Goal: Task Accomplishment & Management: Manage account settings

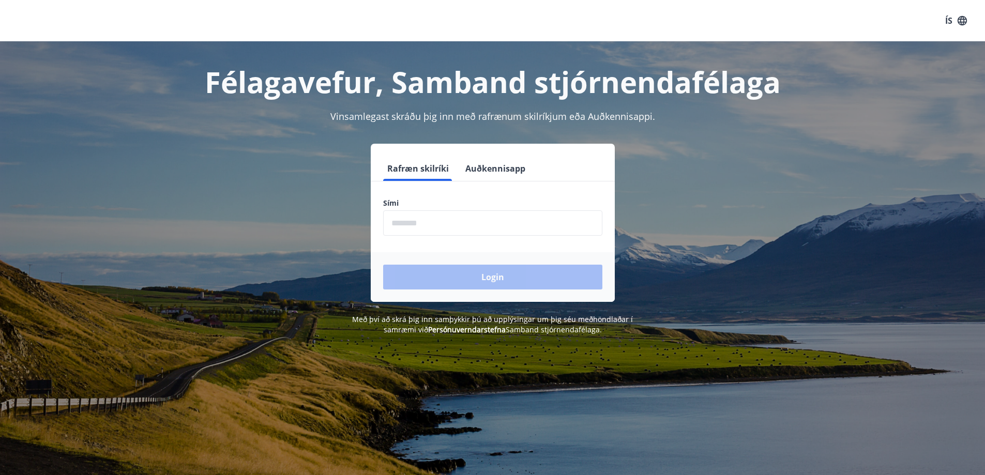
click at [455, 223] on input "phone" at bounding box center [492, 222] width 219 height 25
type input "********"
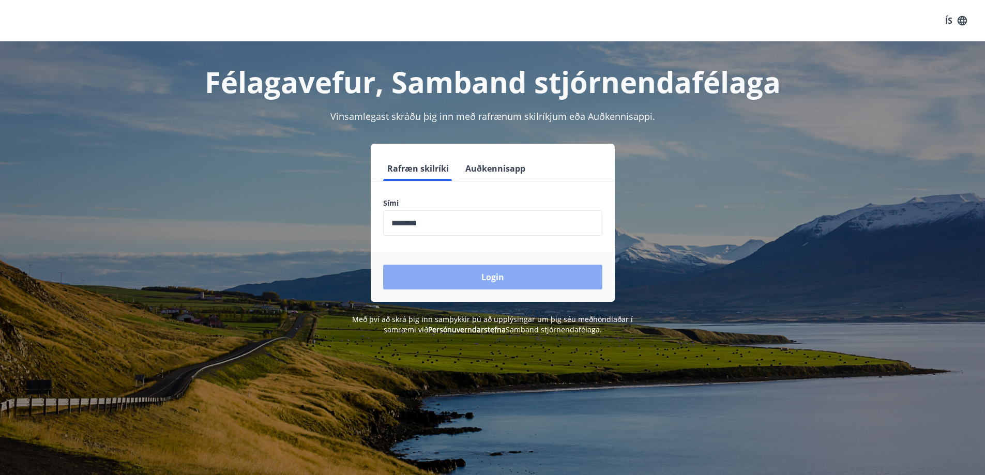
click at [494, 275] on button "Login" at bounding box center [492, 277] width 219 height 25
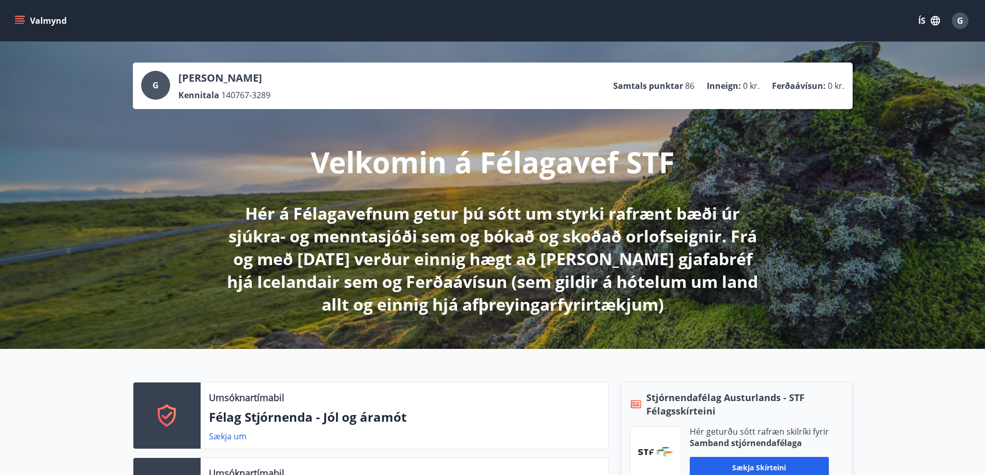
click at [880, 173] on div "G [PERSON_NAME] 140767-3289 Samtals punktar 86 Inneign : 0 kr. Ferðaávísun : 0 …" at bounding box center [492, 195] width 985 height 307
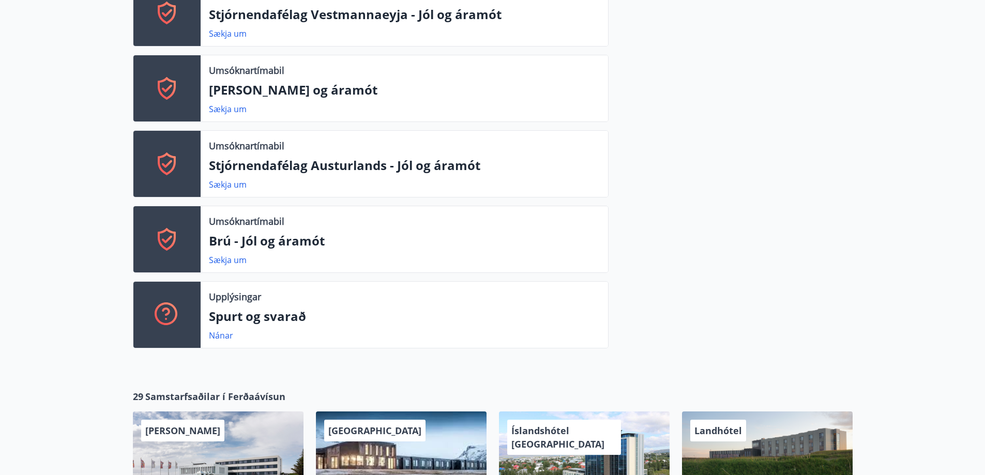
scroll to position [569, 0]
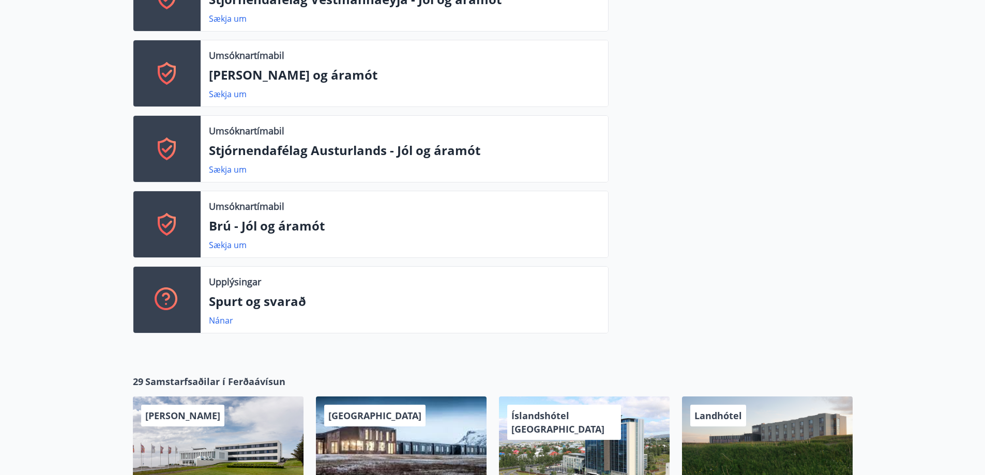
click at [727, 218] on div "Stjórnendafélag Austurlands - STF Félagsskírteini Hér geturðu sótt rafræn skilr…" at bounding box center [731, 77] width 244 height 529
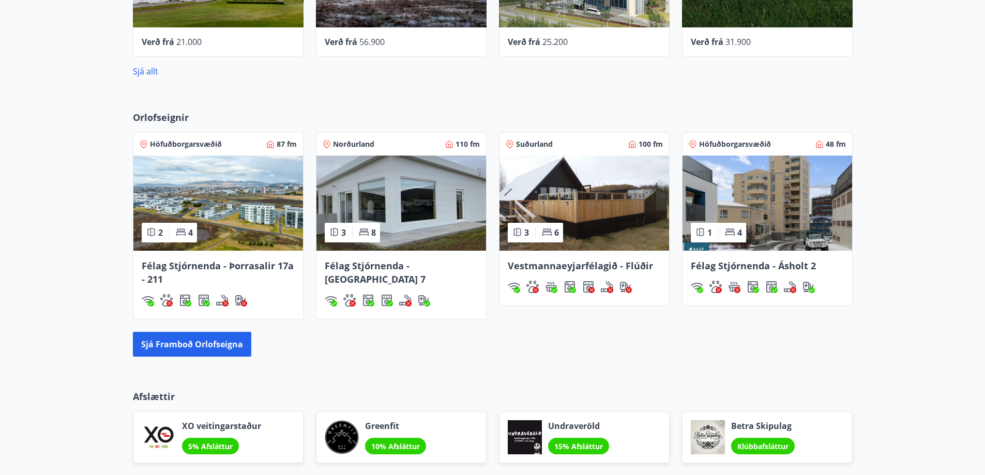
scroll to position [1034, 0]
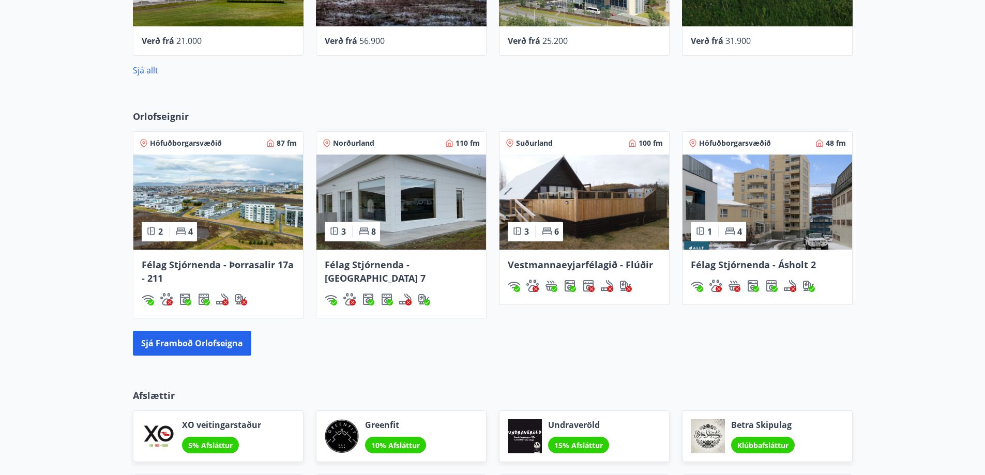
click at [404, 185] on img at bounding box center [401, 202] width 170 height 95
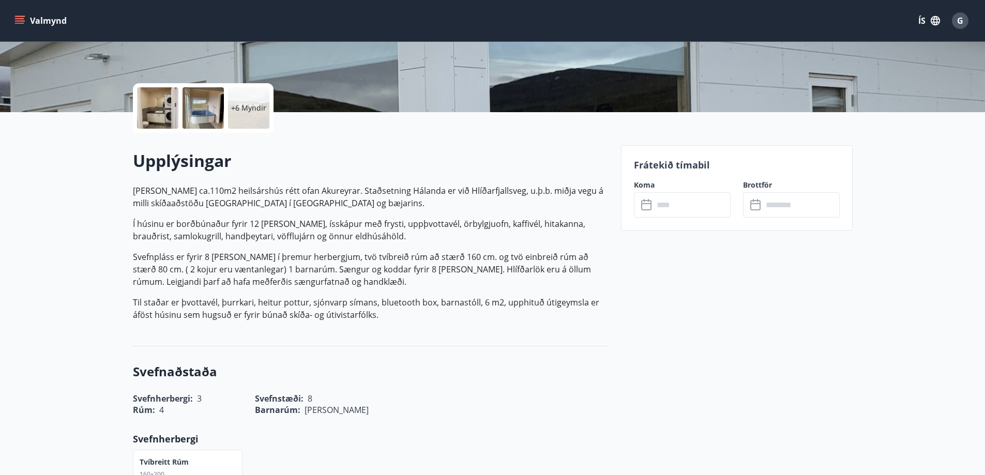
scroll to position [207, 0]
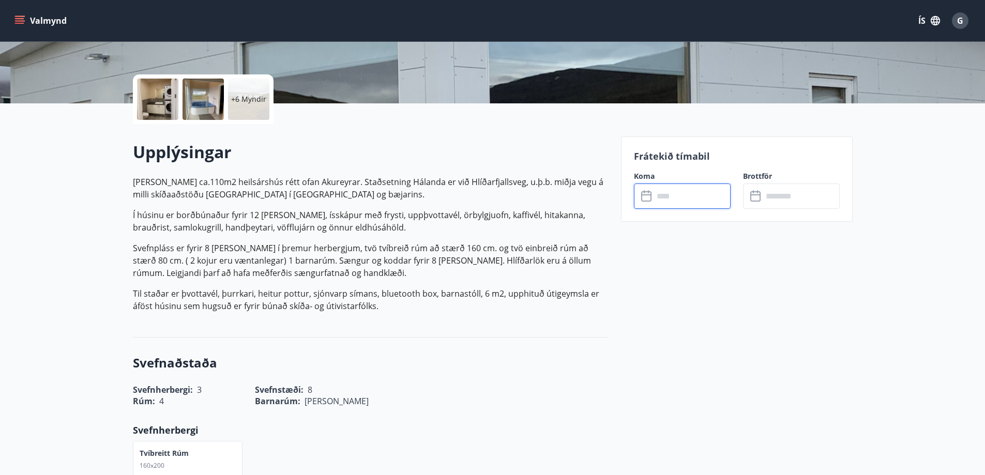
click at [677, 201] on input "text" at bounding box center [692, 196] width 77 height 25
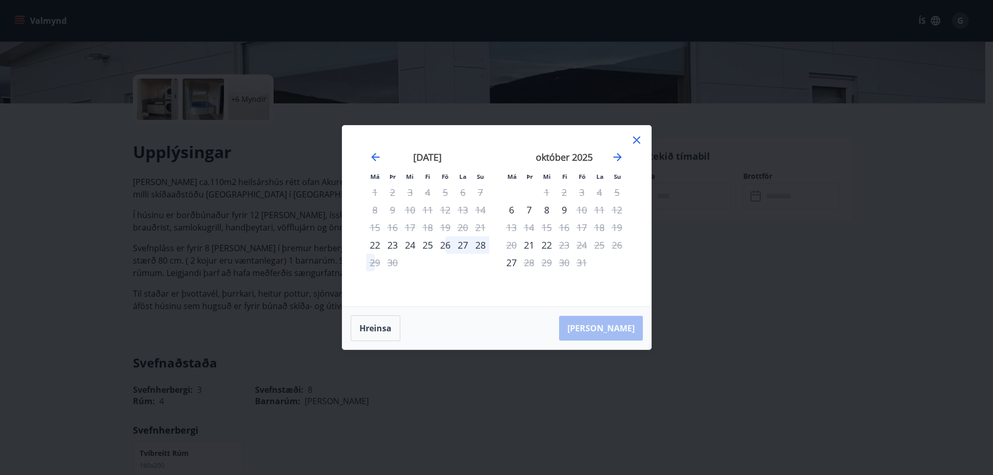
click at [638, 137] on icon at bounding box center [636, 140] width 12 height 12
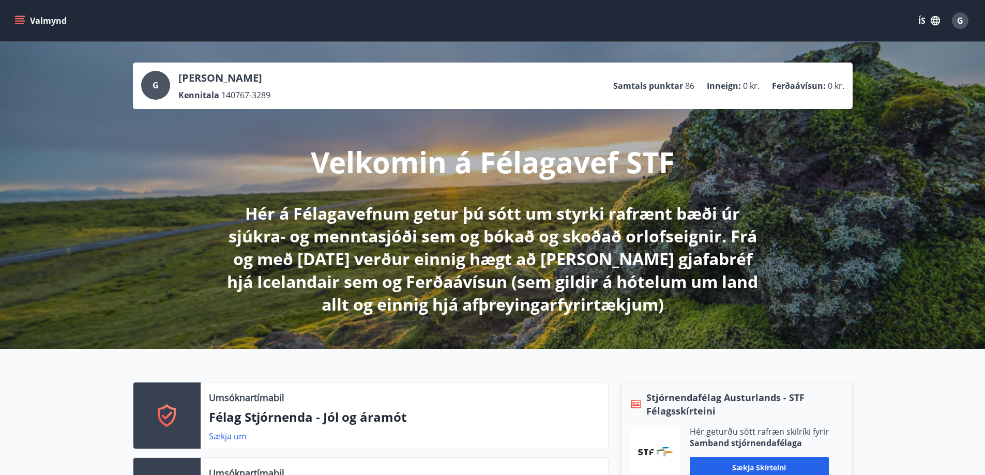
click at [927, 142] on div "G [PERSON_NAME] 140767-3289 Samtals punktar 86 Inneign : 0 kr. Ferðaávísun : 0 …" at bounding box center [492, 195] width 985 height 307
click at [924, 147] on div "G [PERSON_NAME] 140767-3289 Samtals punktar 86 Inneign : 0 kr. Ferðaávísun : 0 …" at bounding box center [492, 195] width 985 height 307
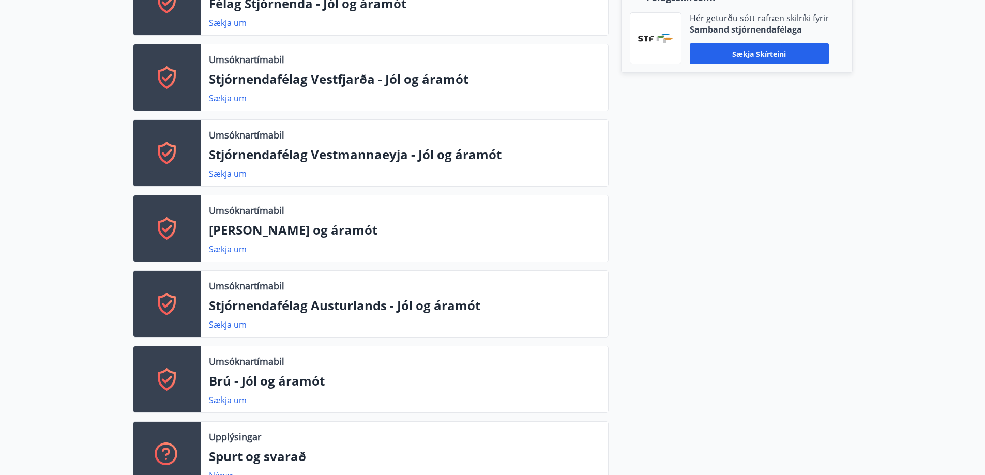
scroll to position [310, 0]
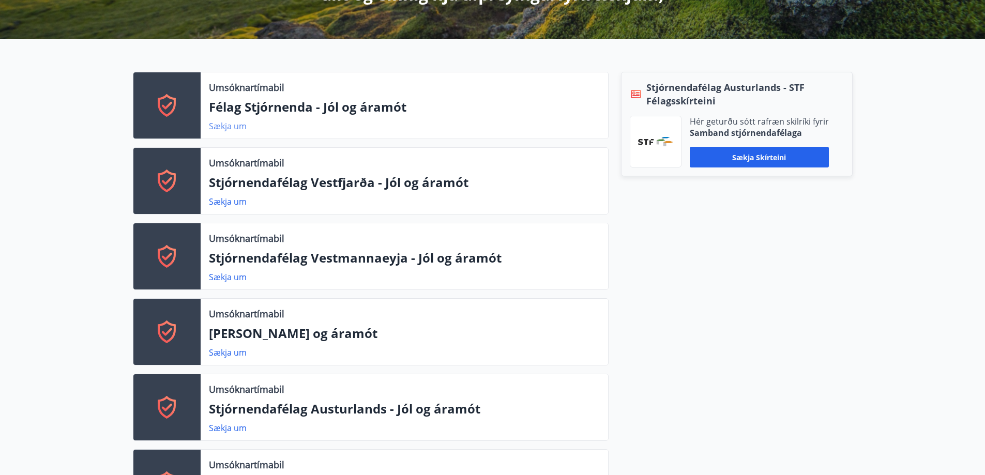
click at [224, 124] on link "Sækja um" at bounding box center [228, 125] width 38 height 11
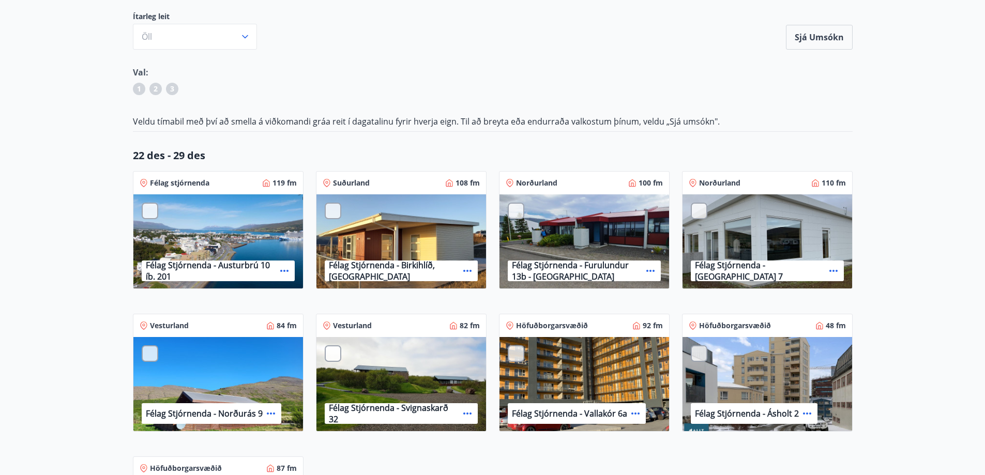
scroll to position [103, 0]
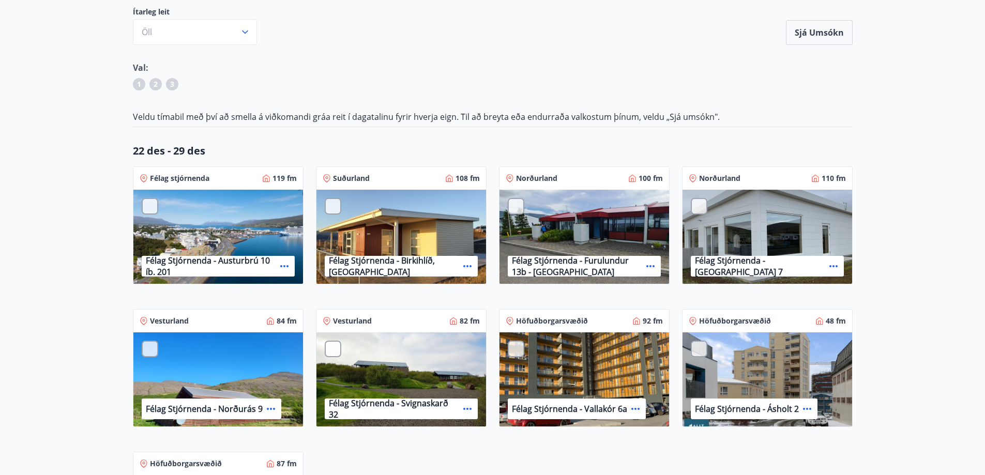
click at [398, 230] on div "Félag Stjórnenda - Birkihlíð, [GEOGRAPHIC_DATA]" at bounding box center [401, 237] width 170 height 95
click at [469, 267] on icon at bounding box center [467, 266] width 12 height 12
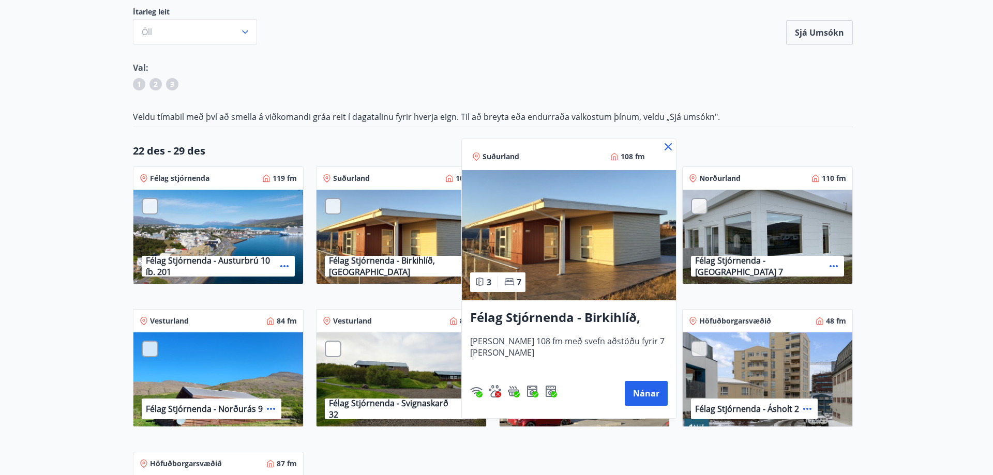
click at [670, 145] on icon at bounding box center [668, 146] width 7 height 7
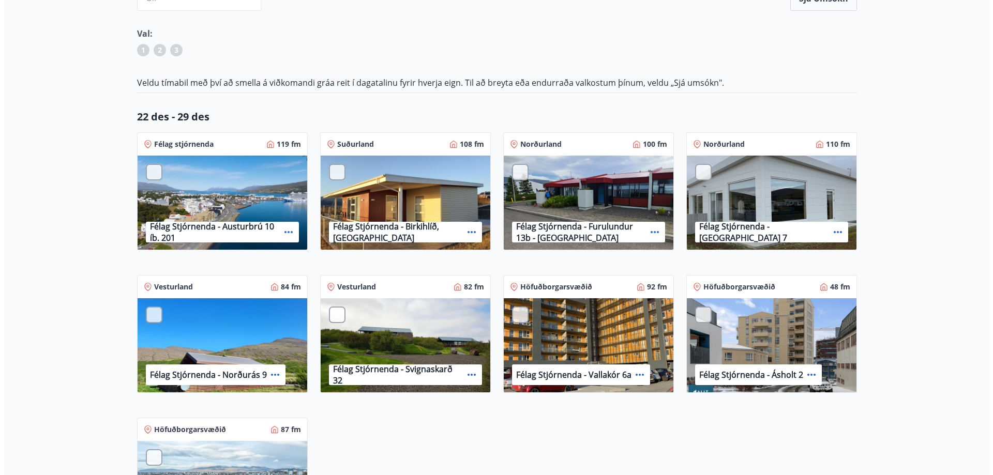
scroll to position [155, 0]
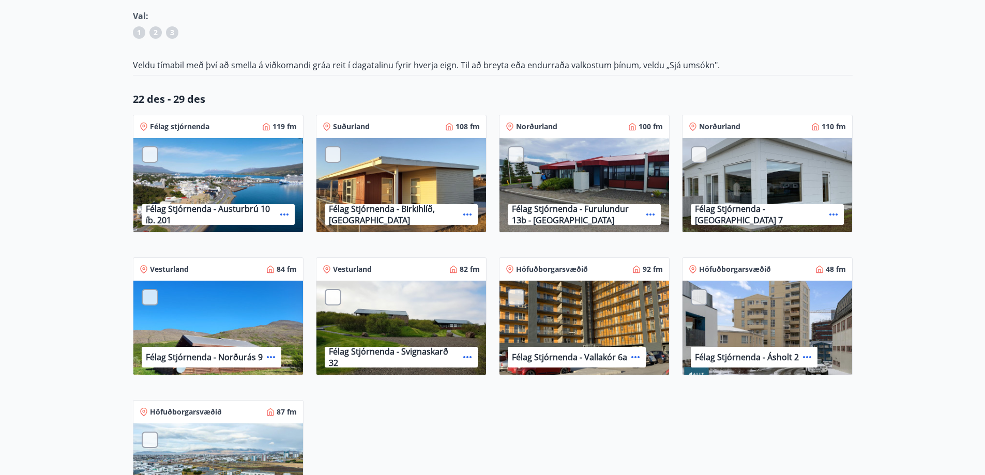
click at [550, 402] on div "Félag stjórnenda 119 fm Félag Stjórnenda - Austurbrú 10 íb. 201 Suðurland 108 f…" at bounding box center [486, 316] width 732 height 428
click at [827, 213] on icon at bounding box center [833, 214] width 12 height 12
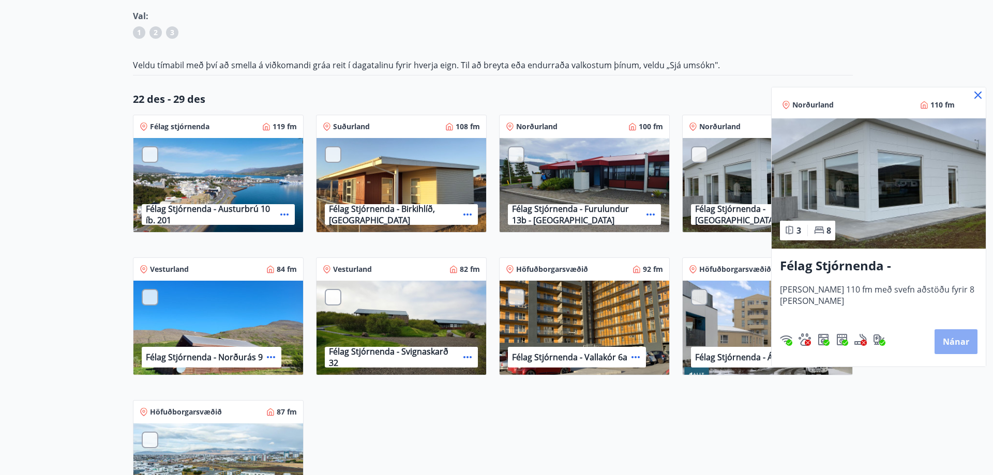
click at [948, 341] on button "Nánar" at bounding box center [955, 341] width 43 height 25
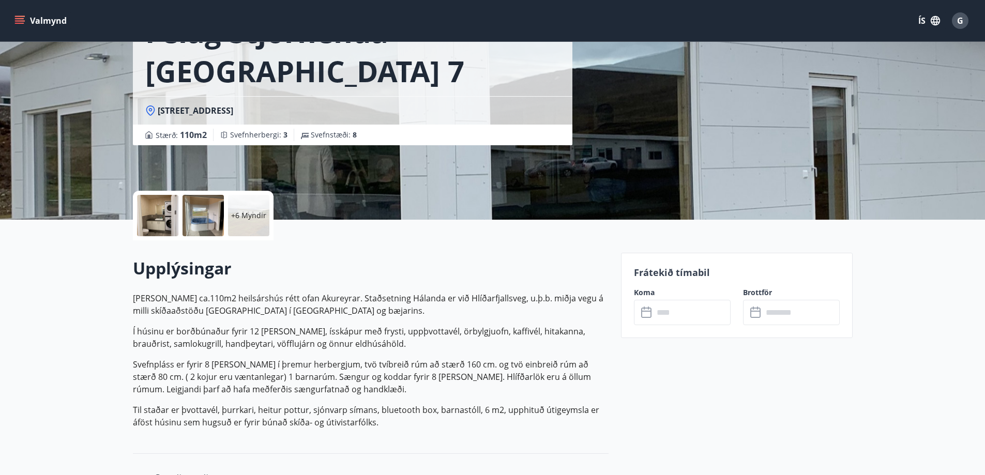
scroll to position [155, 0]
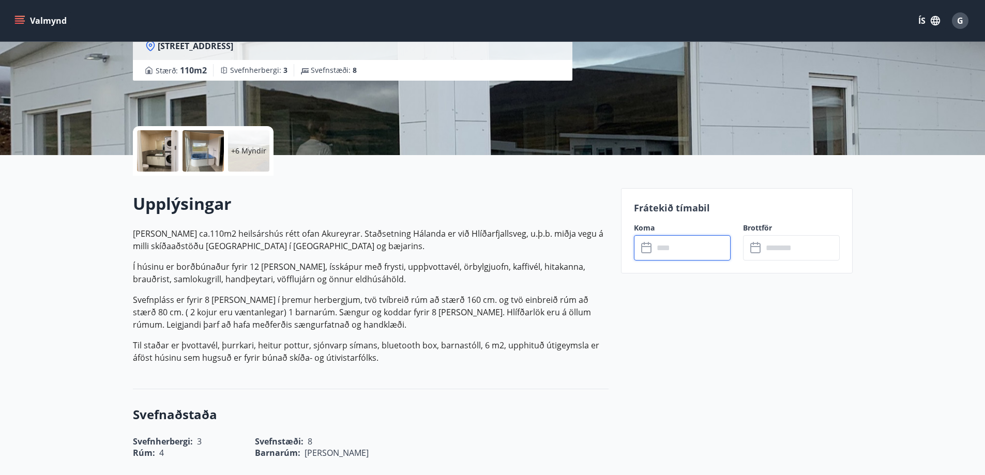
click at [679, 244] on input "text" at bounding box center [692, 247] width 77 height 25
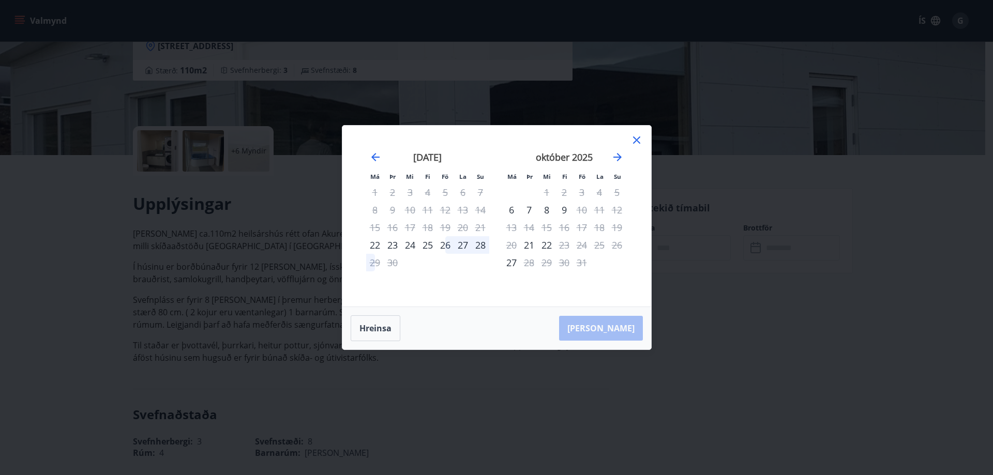
click at [638, 140] on icon at bounding box center [636, 140] width 12 height 12
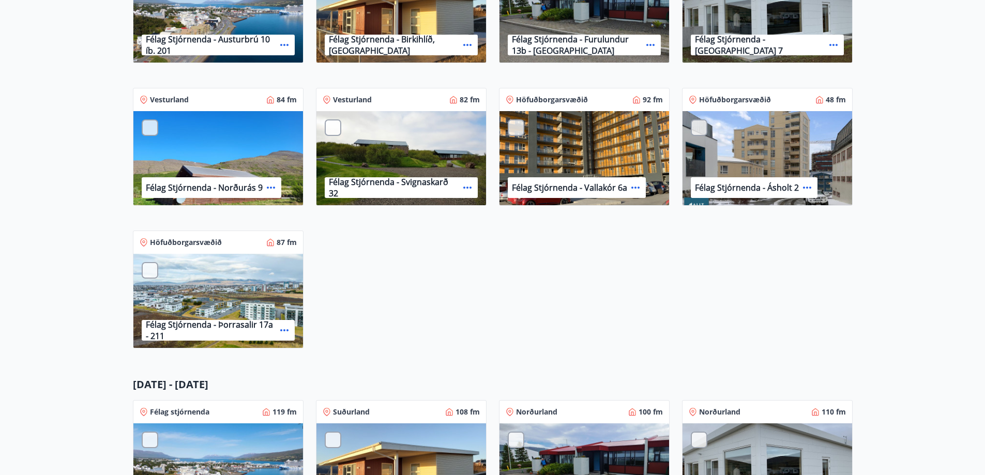
scroll to position [362, 0]
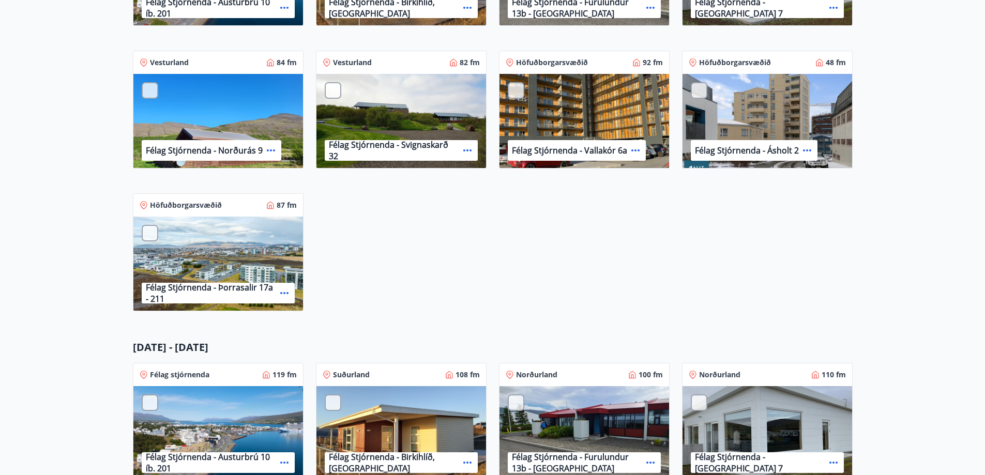
drag, startPoint x: 531, startPoint y: 236, endPoint x: 586, endPoint y: 224, distance: 57.1
click at [532, 236] on div "Félag stjórnenda 119 fm Félag Stjórnenda - Austurbrú 10 íb. 201 Suðurland 108 f…" at bounding box center [486, 110] width 732 height 428
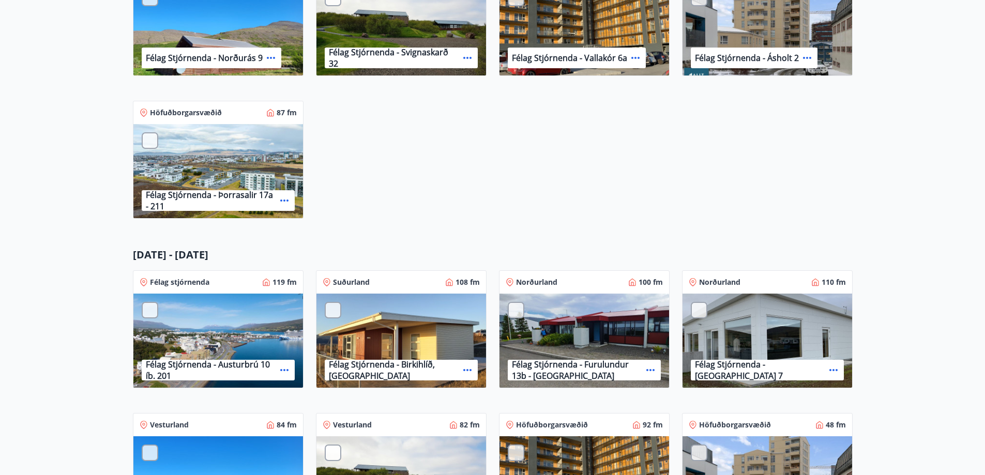
scroll to position [569, 0]
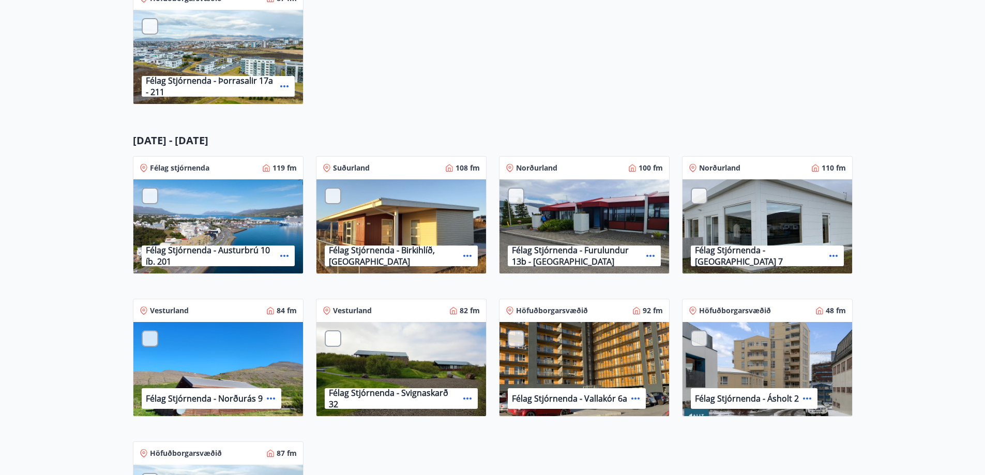
click at [467, 255] on icon at bounding box center [467, 256] width 12 height 12
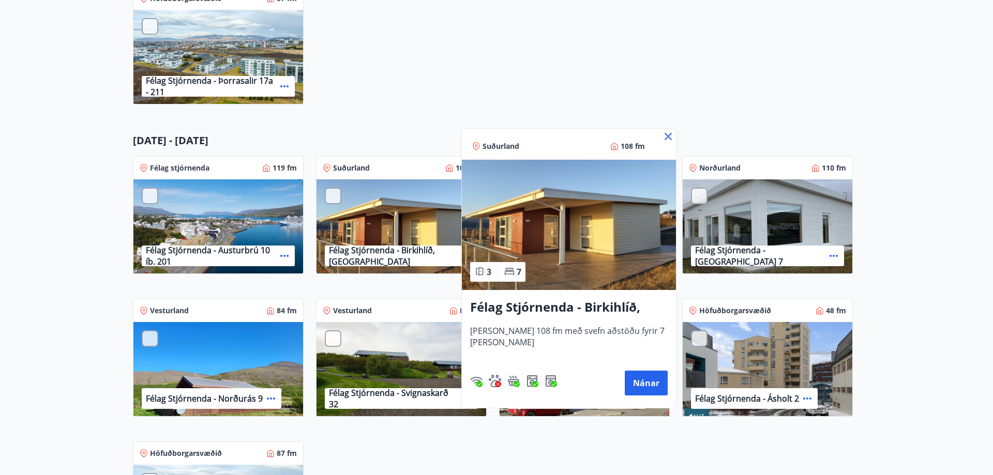
click at [671, 136] on icon at bounding box center [668, 136] width 12 height 12
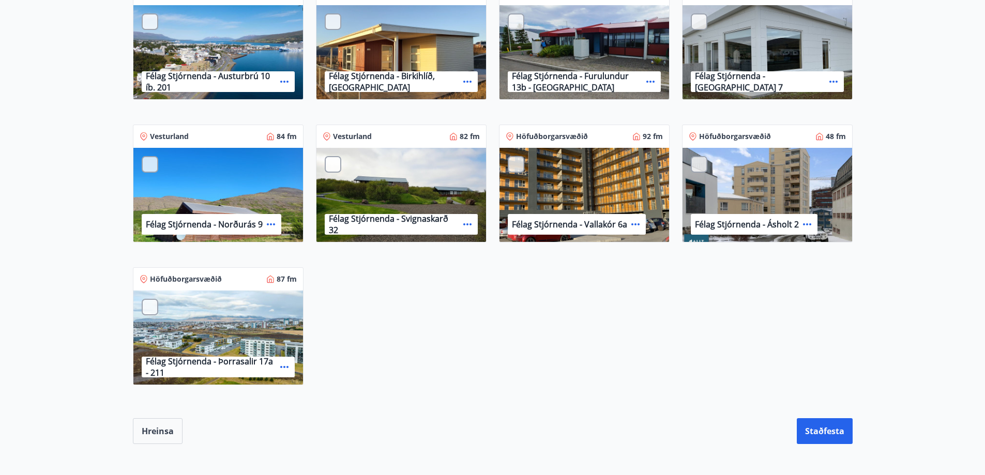
scroll to position [776, 0]
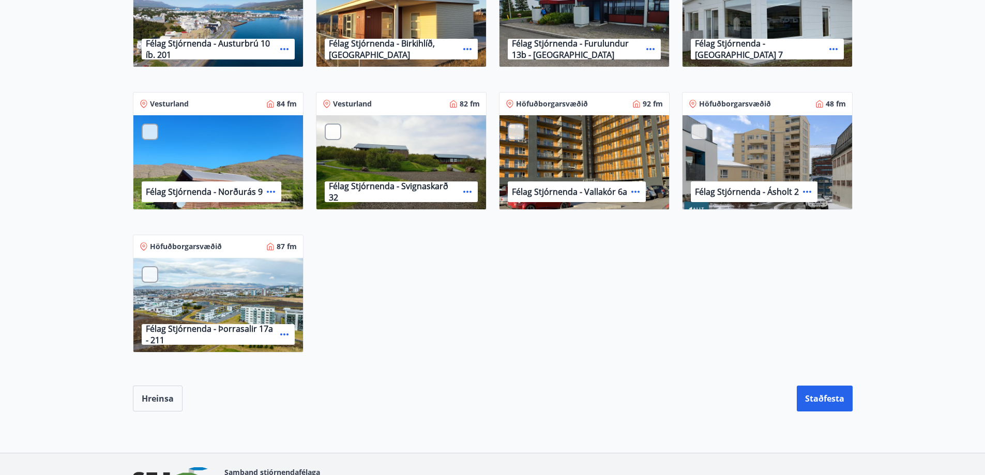
click at [485, 278] on div "Félag stjórnenda 119 fm Félag Stjórnenda - Austurbrú 10 íb. 201 Suðurland 108 f…" at bounding box center [486, 151] width 732 height 428
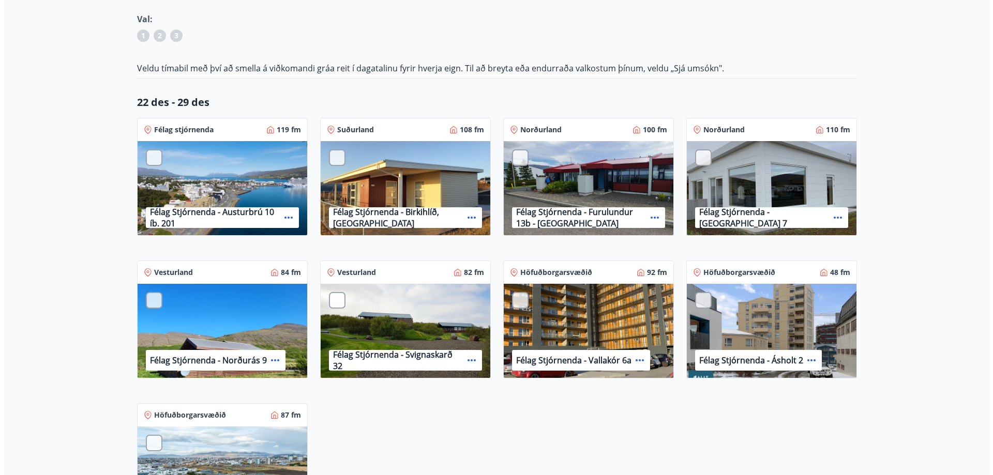
scroll to position [0, 0]
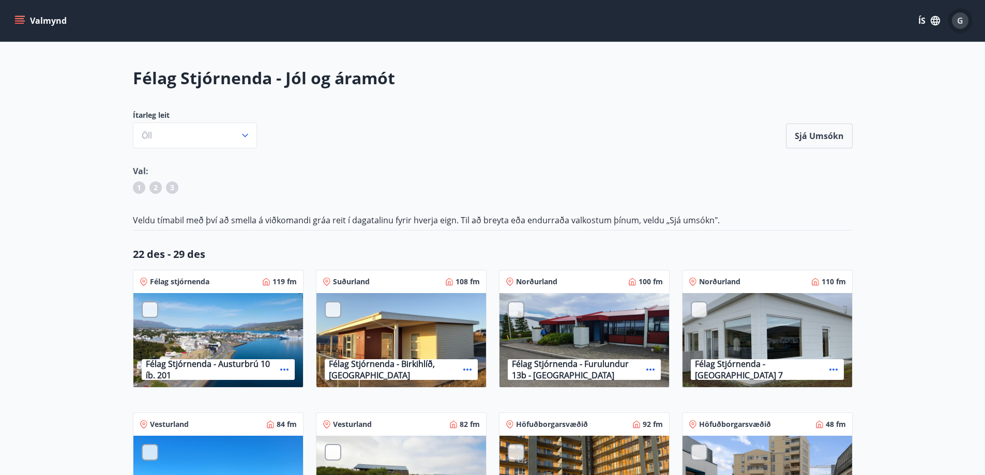
click at [960, 19] on span "G" at bounding box center [960, 20] width 6 height 11
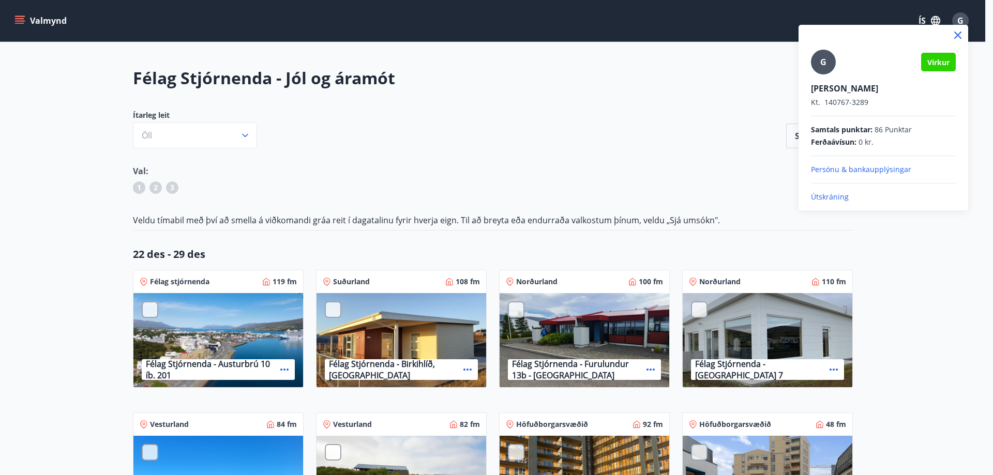
click at [821, 196] on p "Útskráning" at bounding box center [883, 197] width 145 height 10
